Goal: Task Accomplishment & Management: Use online tool/utility

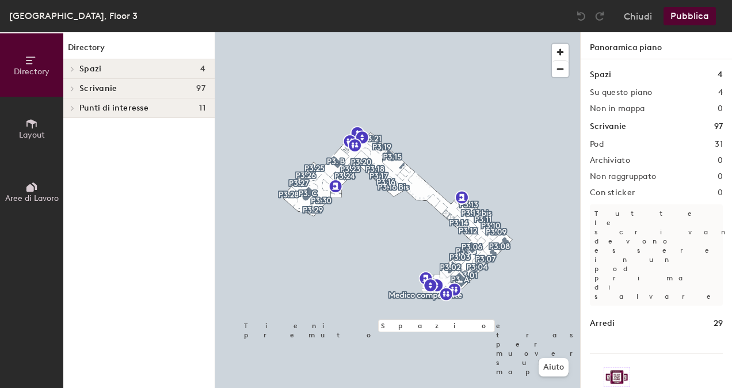
click at [34, 189] on icon at bounding box center [31, 187] width 13 height 13
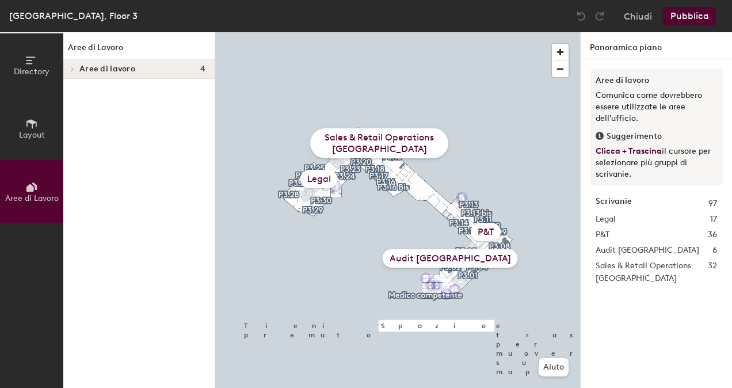
click at [34, 131] on span "Layout" at bounding box center [32, 135] width 26 height 10
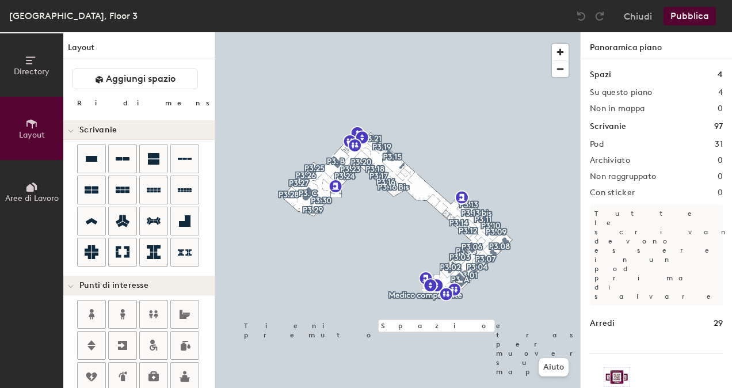
click at [34, 75] on span "Directory" at bounding box center [32, 72] width 36 height 10
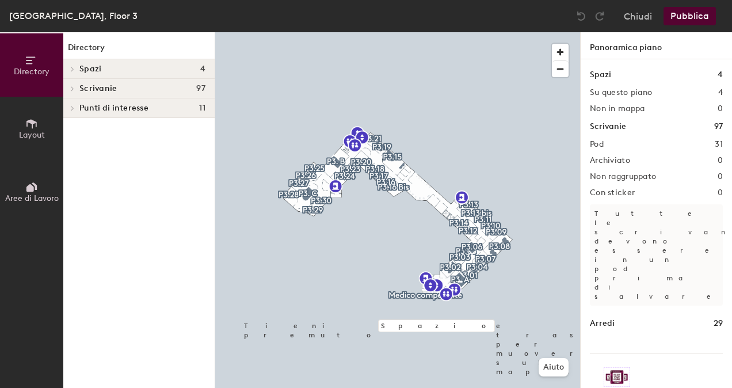
click at [73, 70] on icon at bounding box center [72, 69] width 5 height 6
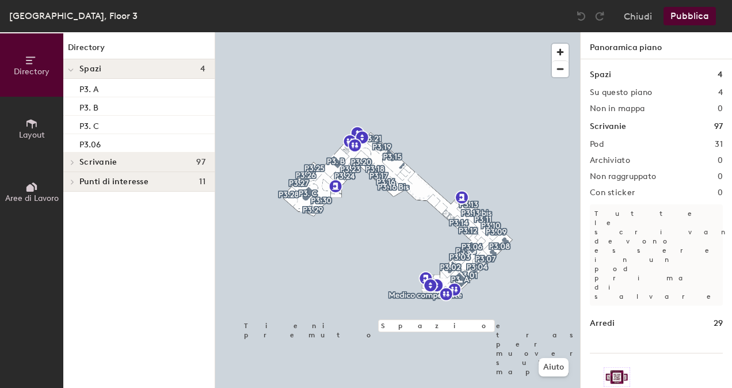
click at [72, 66] on span at bounding box center [71, 70] width 6 height 10
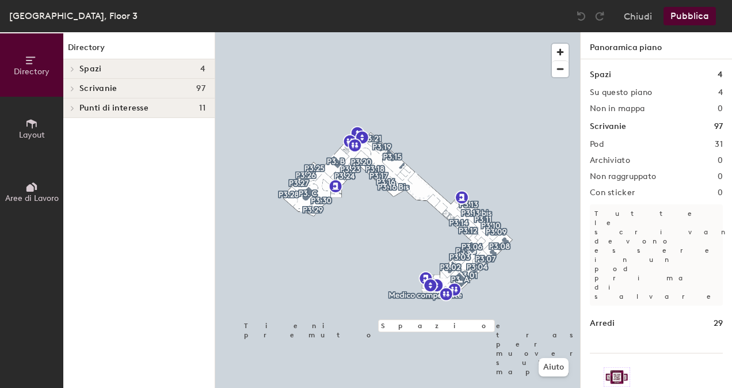
click at [72, 86] on icon at bounding box center [72, 88] width 2 height 5
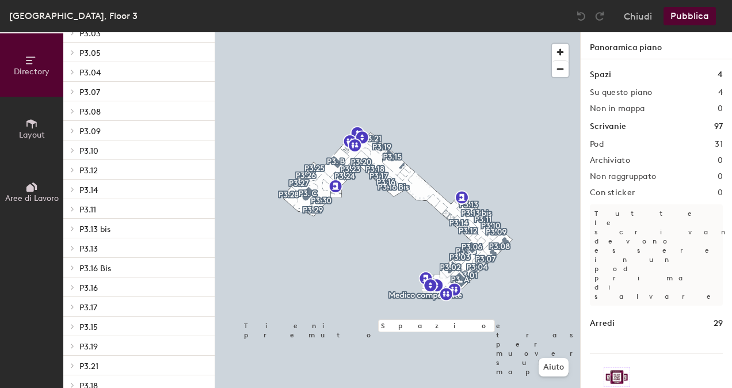
scroll to position [133, 0]
click at [72, 306] on icon at bounding box center [72, 307] width 5 height 6
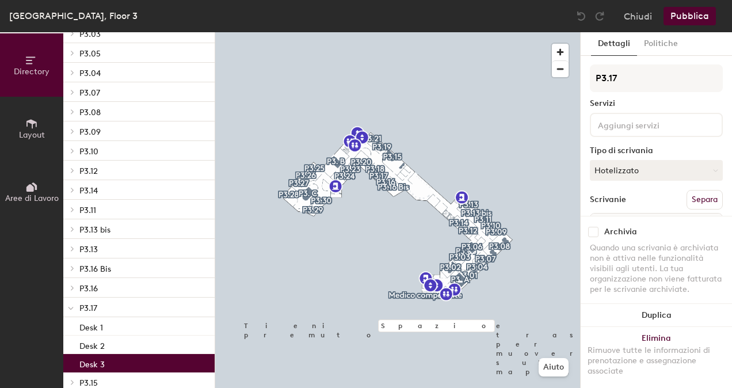
click at [122, 364] on div "Desk 3" at bounding box center [138, 363] width 151 height 18
click at [561, 55] on span "button" at bounding box center [560, 52] width 17 height 17
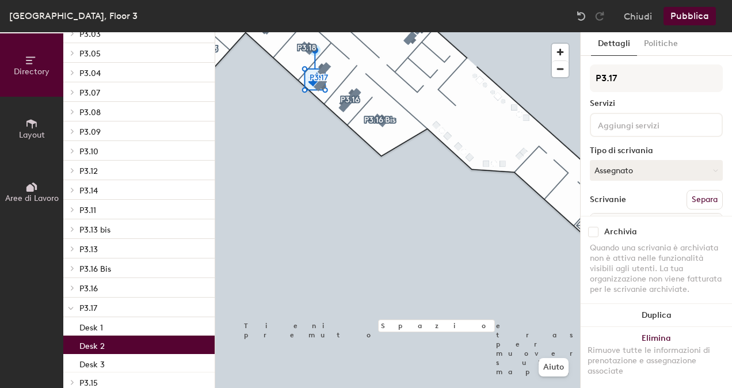
click at [108, 346] on div "Desk 2" at bounding box center [138, 344] width 151 height 18
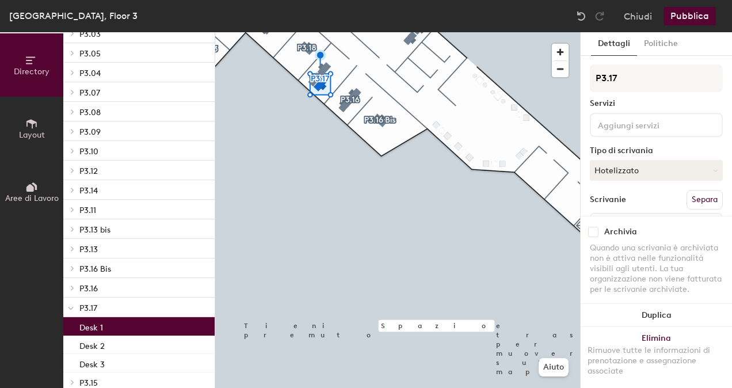
click at [112, 328] on div "Desk 1" at bounding box center [138, 326] width 151 height 18
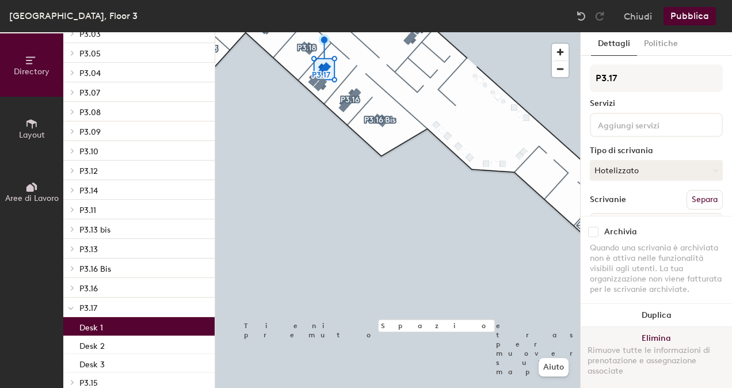
drag, startPoint x: 166, startPoint y: 327, endPoint x: 650, endPoint y: 342, distance: 484.6
click at [650, 342] on button "Elimina Rimuove tutte le informazioni di prenotazione e assegnazione associate" at bounding box center [655, 357] width 151 height 61
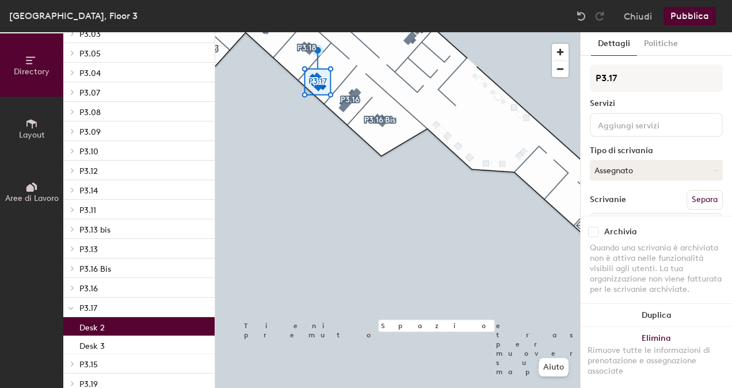
click at [154, 324] on div "Desk 2" at bounding box center [138, 326] width 151 height 18
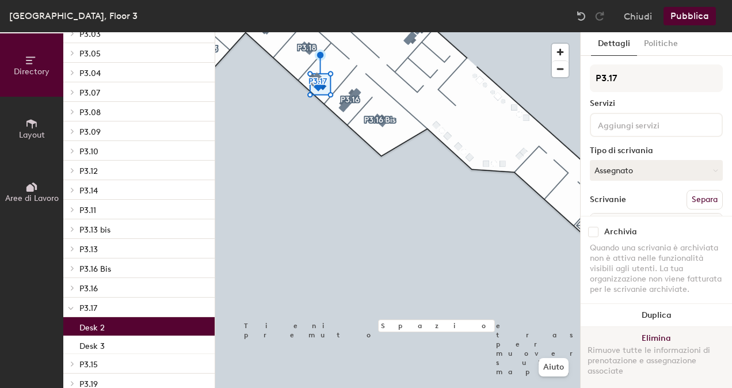
click at [650, 337] on button "Elimina Rimuove tutte le informazioni di prenotazione e assegnazione associate" at bounding box center [655, 357] width 151 height 61
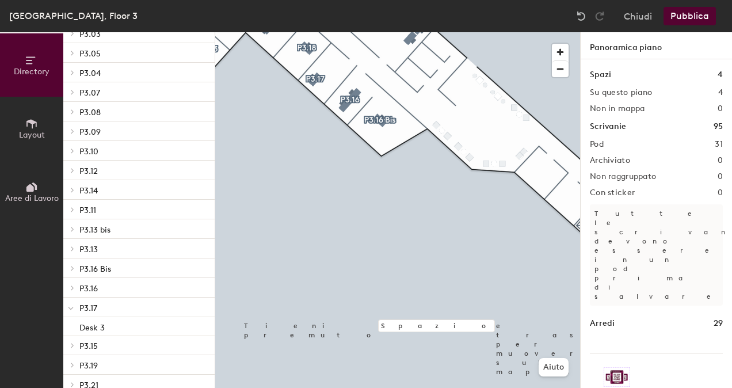
click at [45, 196] on span "Aree di Lavoro" at bounding box center [32, 198] width 54 height 10
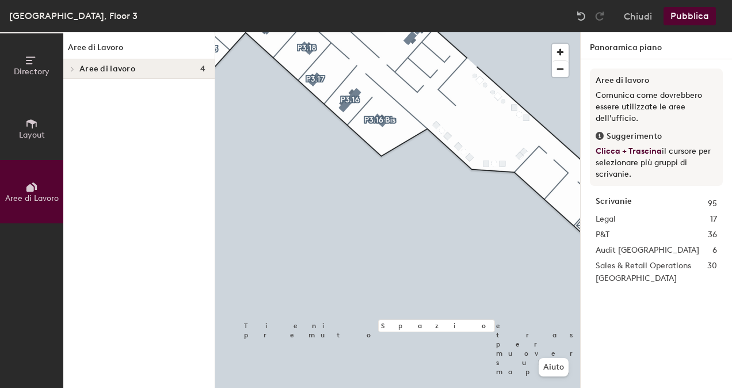
scroll to position [0, 0]
click at [28, 138] on span "Layout" at bounding box center [32, 135] width 26 height 10
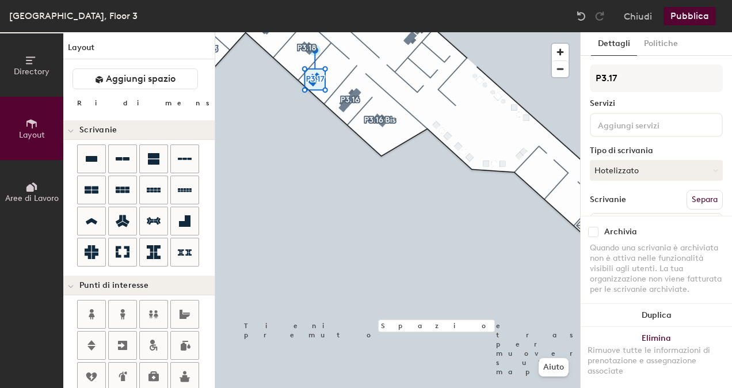
click at [303, 105] on input "range" at bounding box center [303, 105] width 0 height 9
click at [700, 17] on button "Pubblica" at bounding box center [689, 16] width 52 height 18
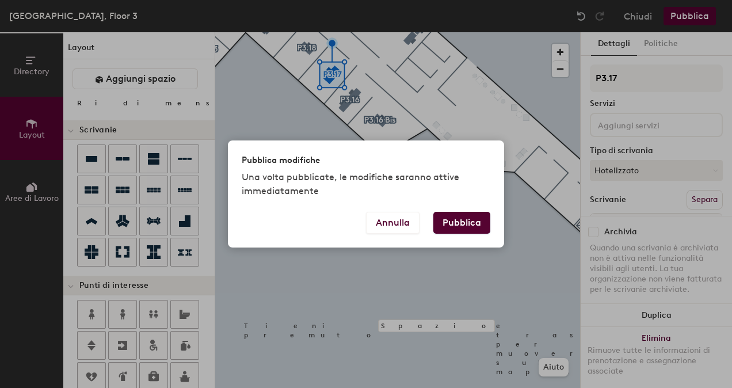
click at [471, 217] on button "Pubblica" at bounding box center [461, 223] width 57 height 22
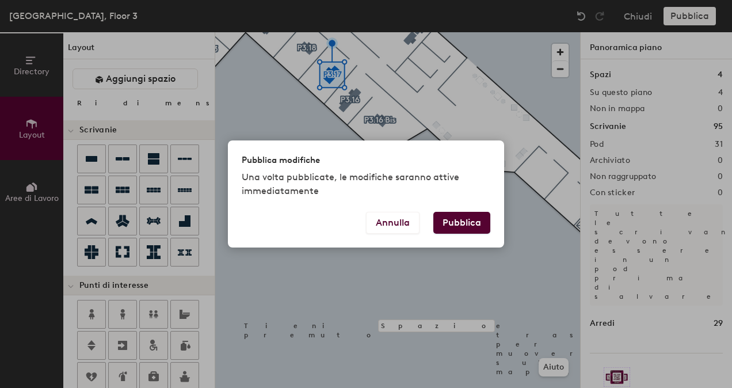
type input "20"
